Goal: Task Accomplishment & Management: Use online tool/utility

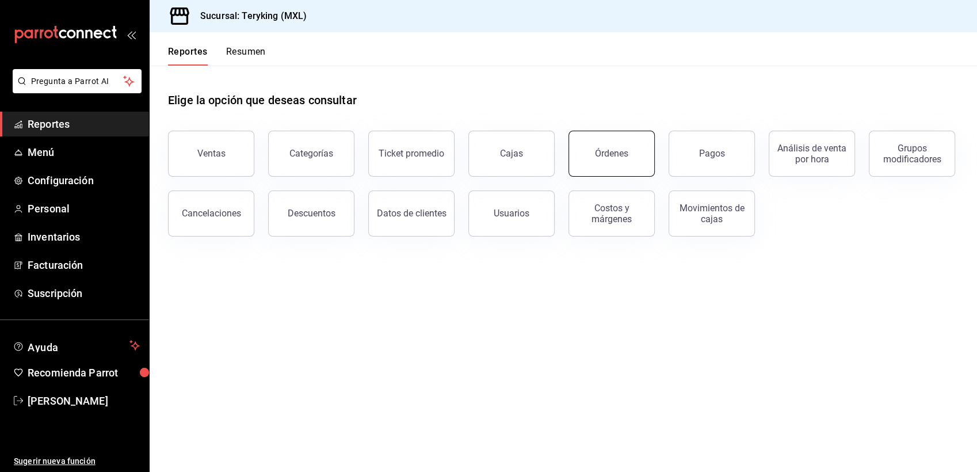
click at [603, 154] on div "Órdenes" at bounding box center [611, 153] width 33 height 11
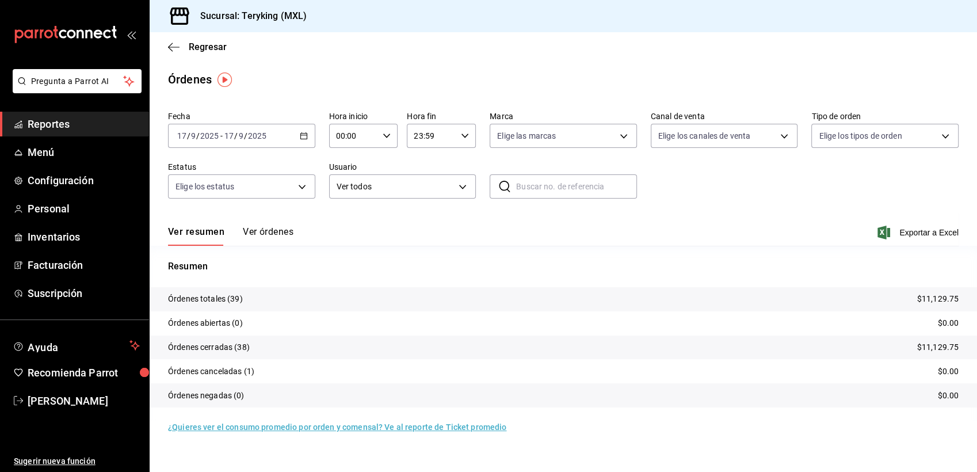
click at [272, 232] on button "Ver órdenes" at bounding box center [268, 236] width 51 height 20
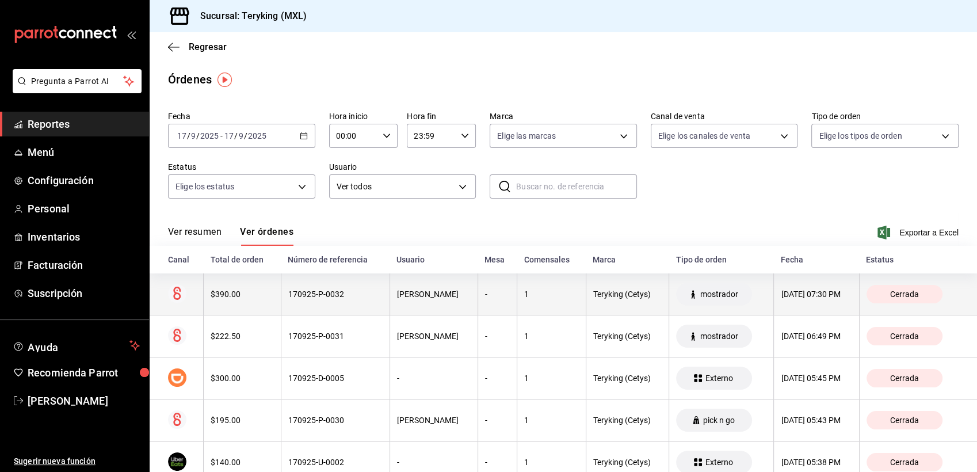
click at [359, 295] on div "170925-P-0032" at bounding box center [335, 293] width 94 height 9
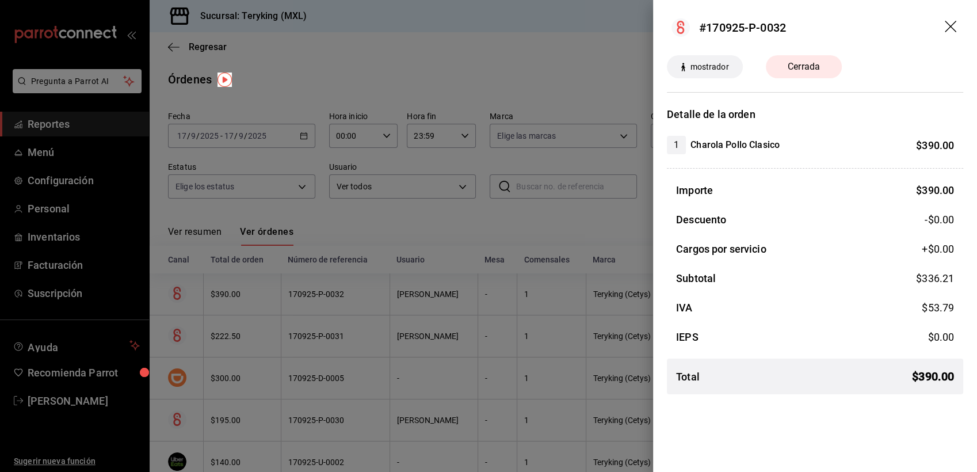
click at [486, 234] on div at bounding box center [488, 236] width 977 height 472
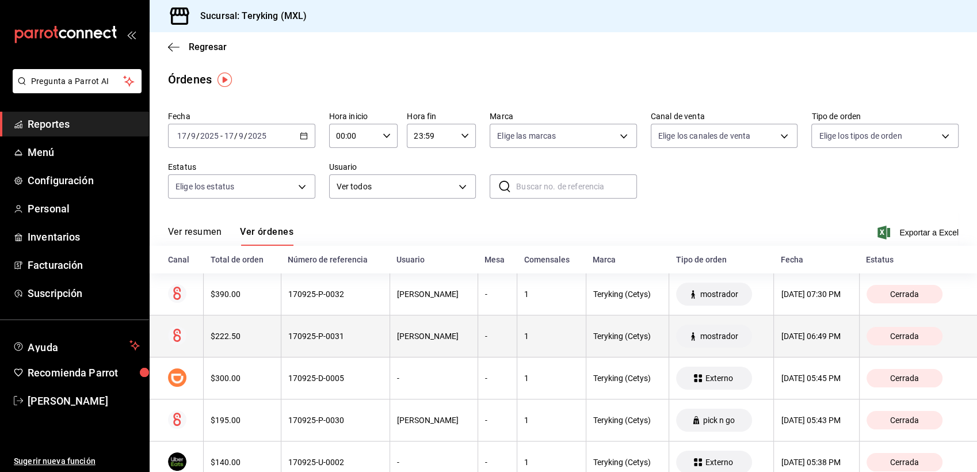
click at [419, 342] on th "Judith Rivas" at bounding box center [433, 336] width 88 height 42
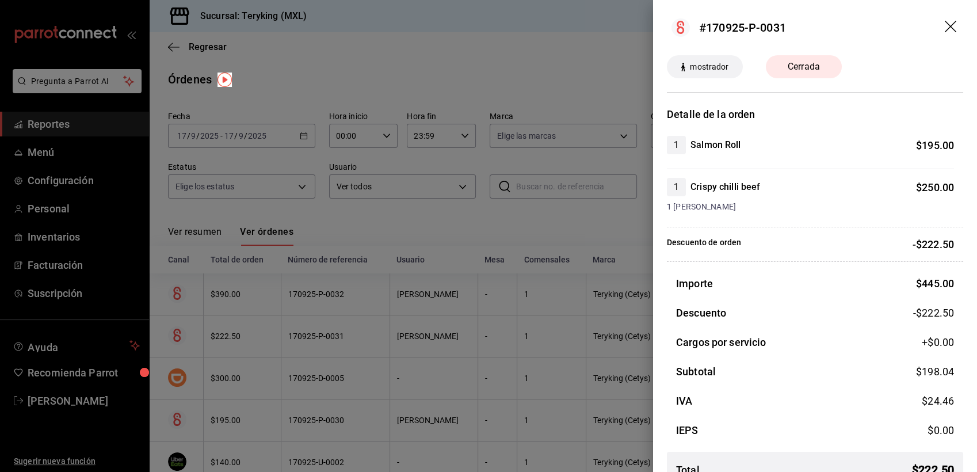
click at [463, 215] on div at bounding box center [488, 236] width 977 height 472
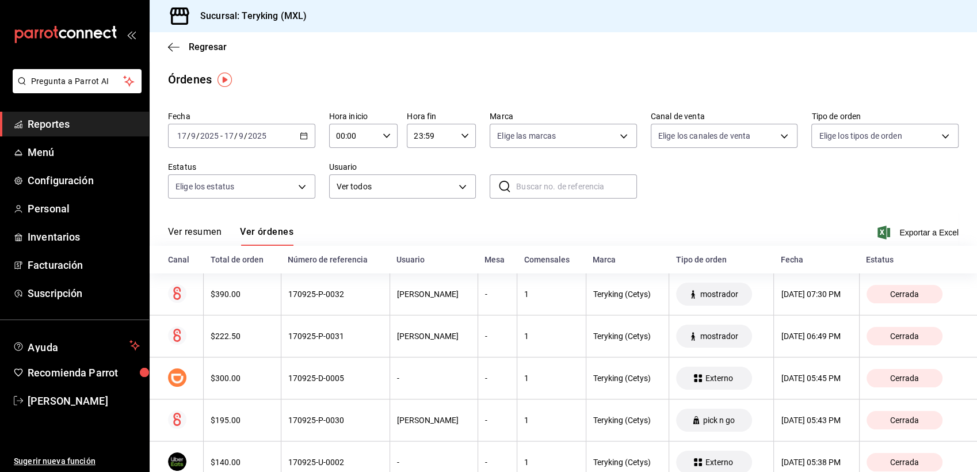
click at [61, 127] on span "Reportes" at bounding box center [84, 124] width 112 height 16
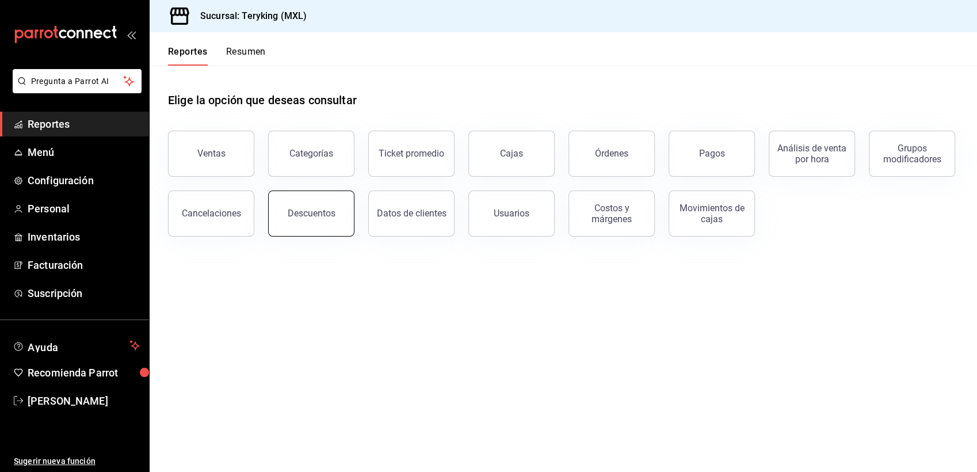
click at [314, 228] on button "Descuentos" at bounding box center [311, 213] width 86 height 46
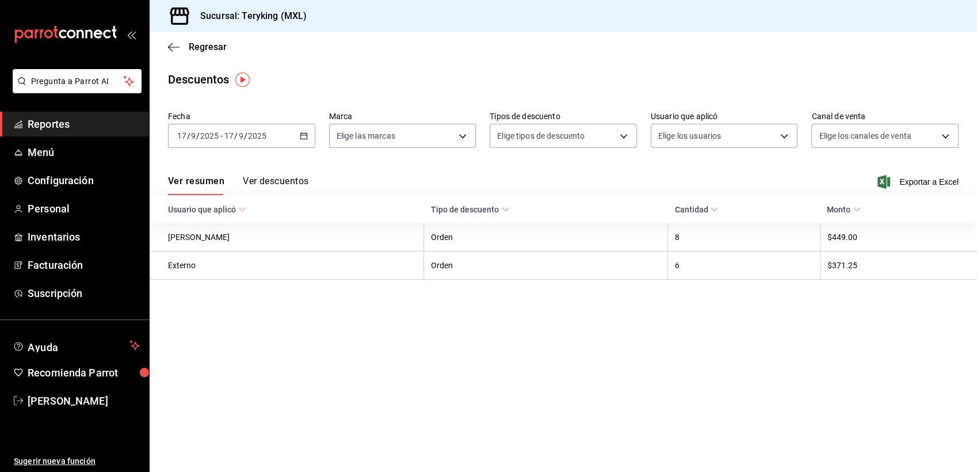
click at [295, 177] on button "Ver descuentos" at bounding box center [276, 185] width 66 height 20
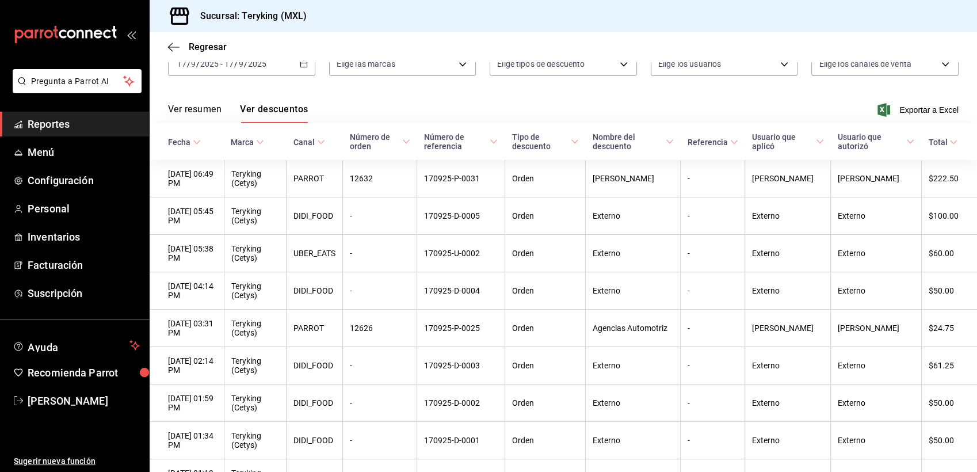
scroll to position [70, 0]
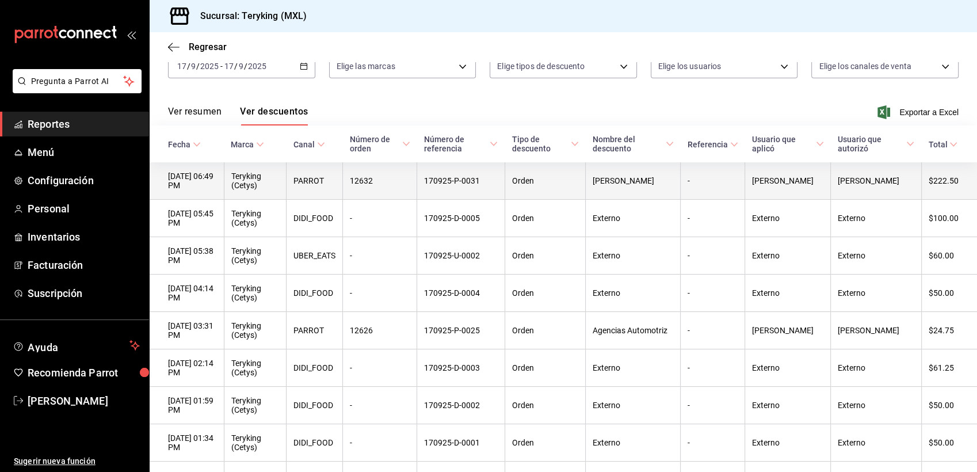
click at [474, 190] on th "170925-P-0031" at bounding box center [461, 180] width 88 height 37
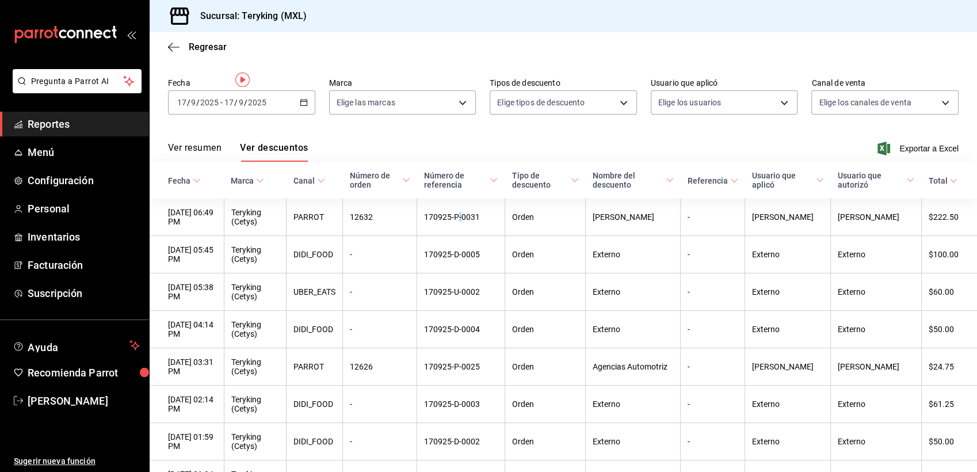
scroll to position [0, 0]
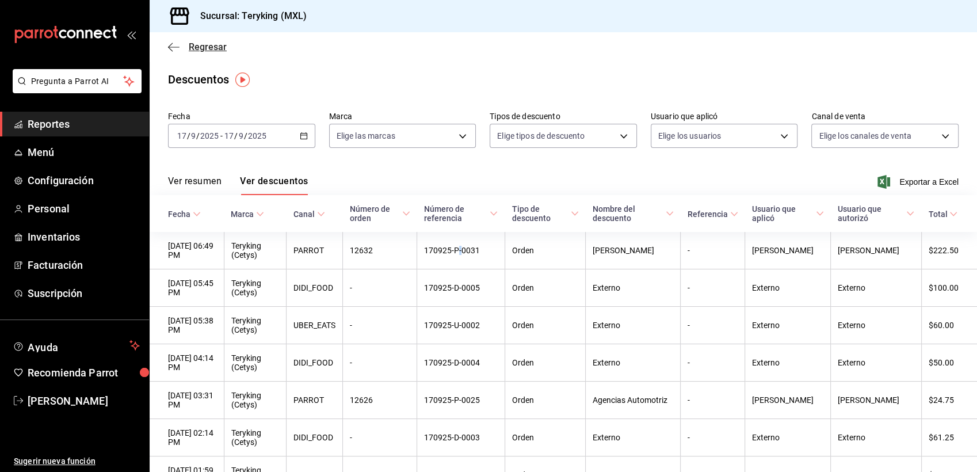
click at [205, 43] on span "Regresar" at bounding box center [208, 46] width 38 height 11
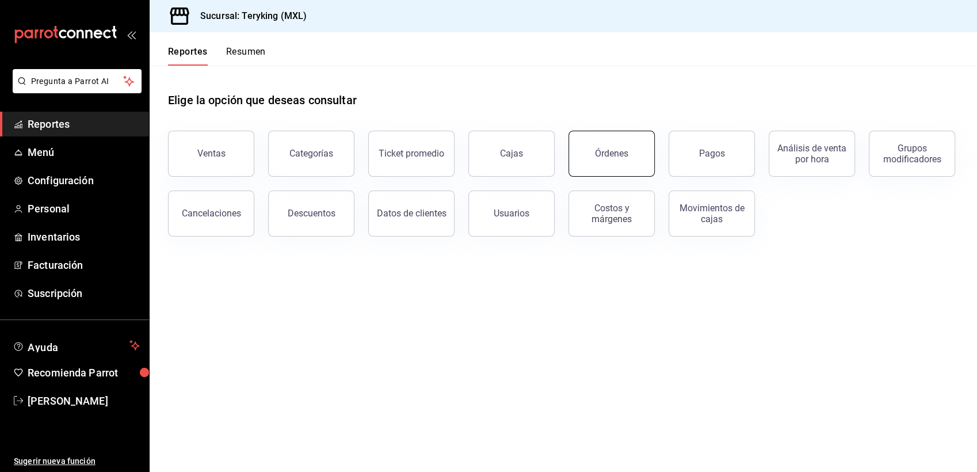
click at [641, 145] on button "Órdenes" at bounding box center [611, 154] width 86 height 46
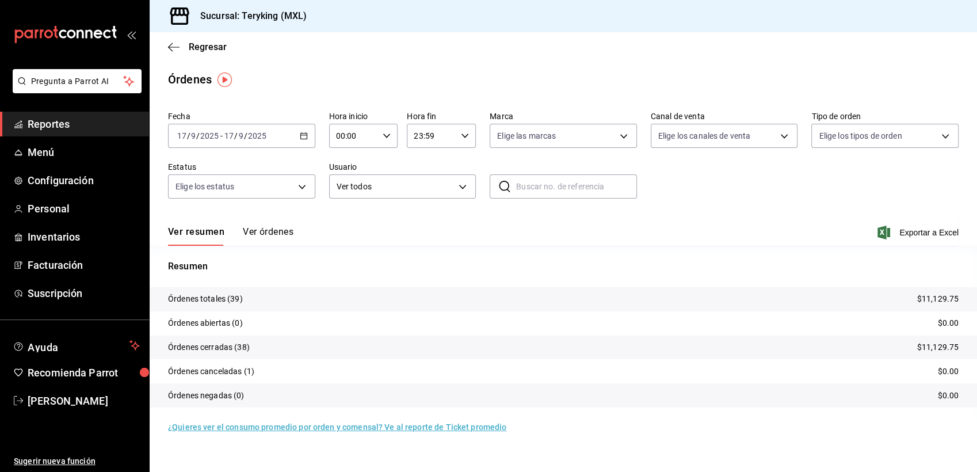
click at [271, 231] on button "Ver órdenes" at bounding box center [268, 236] width 51 height 20
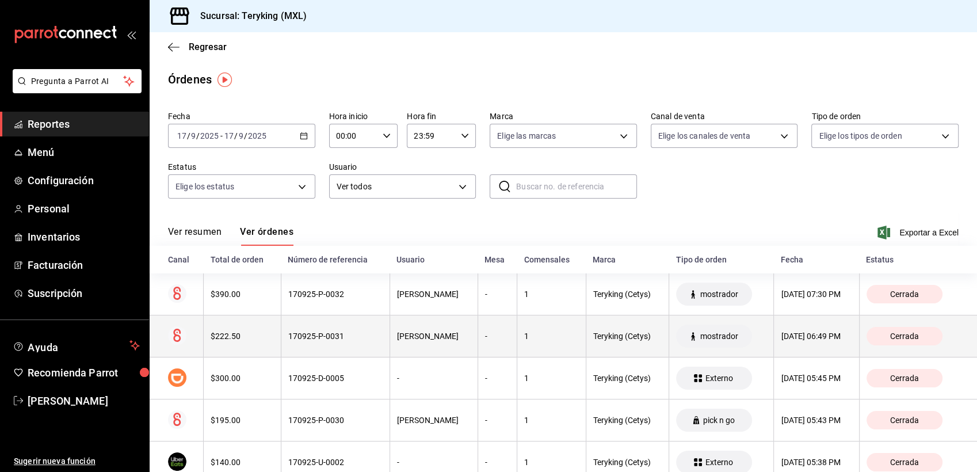
click at [419, 337] on div "Judith Rivas" at bounding box center [434, 335] width 74 height 9
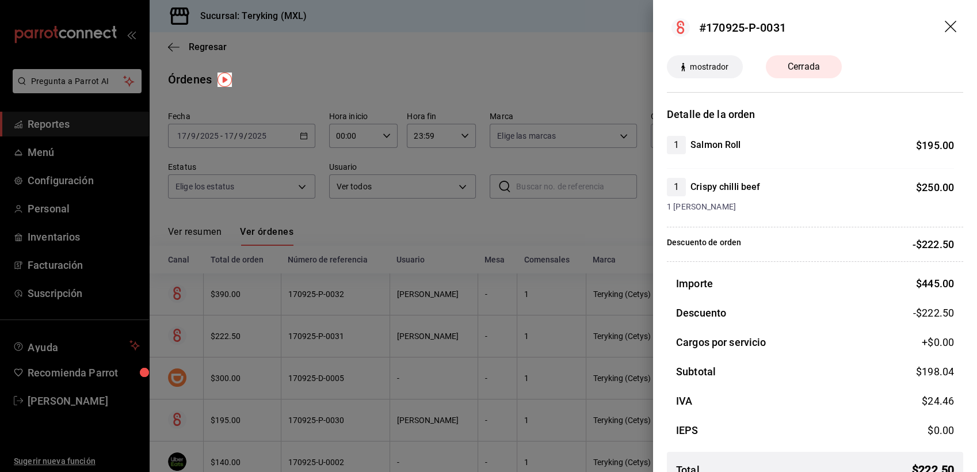
click at [477, 208] on div at bounding box center [488, 236] width 977 height 472
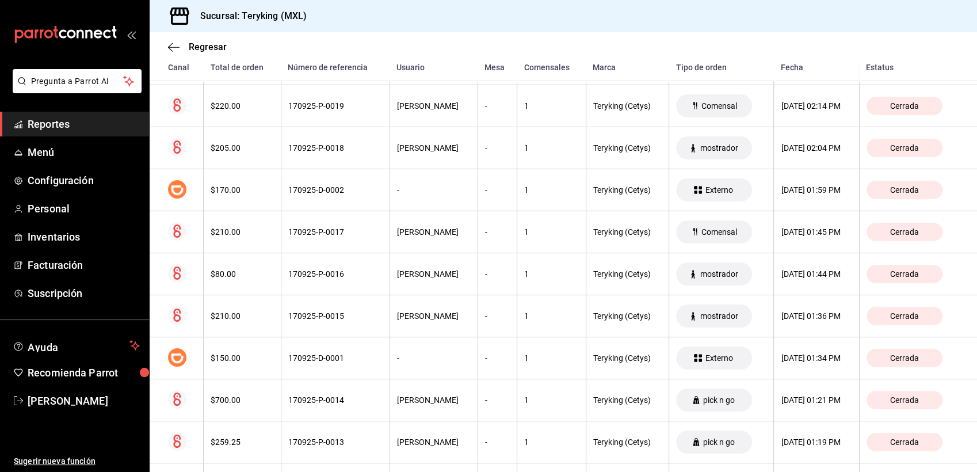
scroll to position [962, 0]
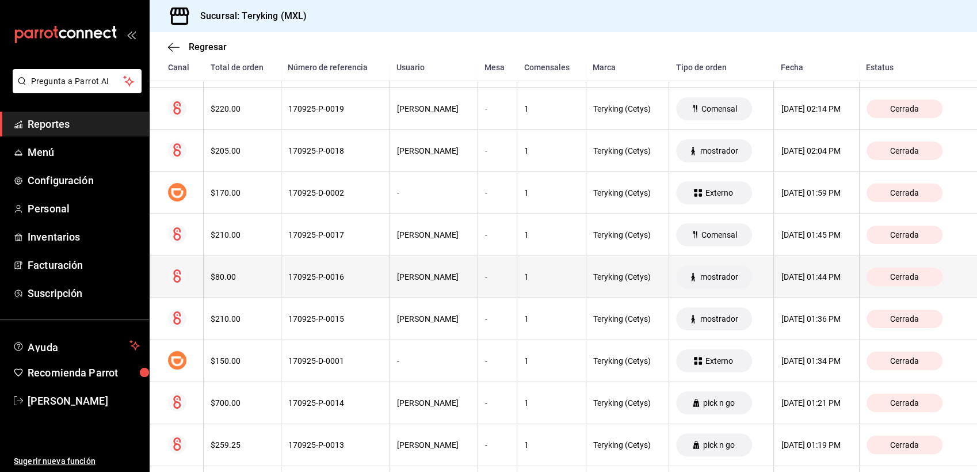
click at [477, 287] on th "-" at bounding box center [496, 277] width 39 height 42
